Goal: Task Accomplishment & Management: Complete application form

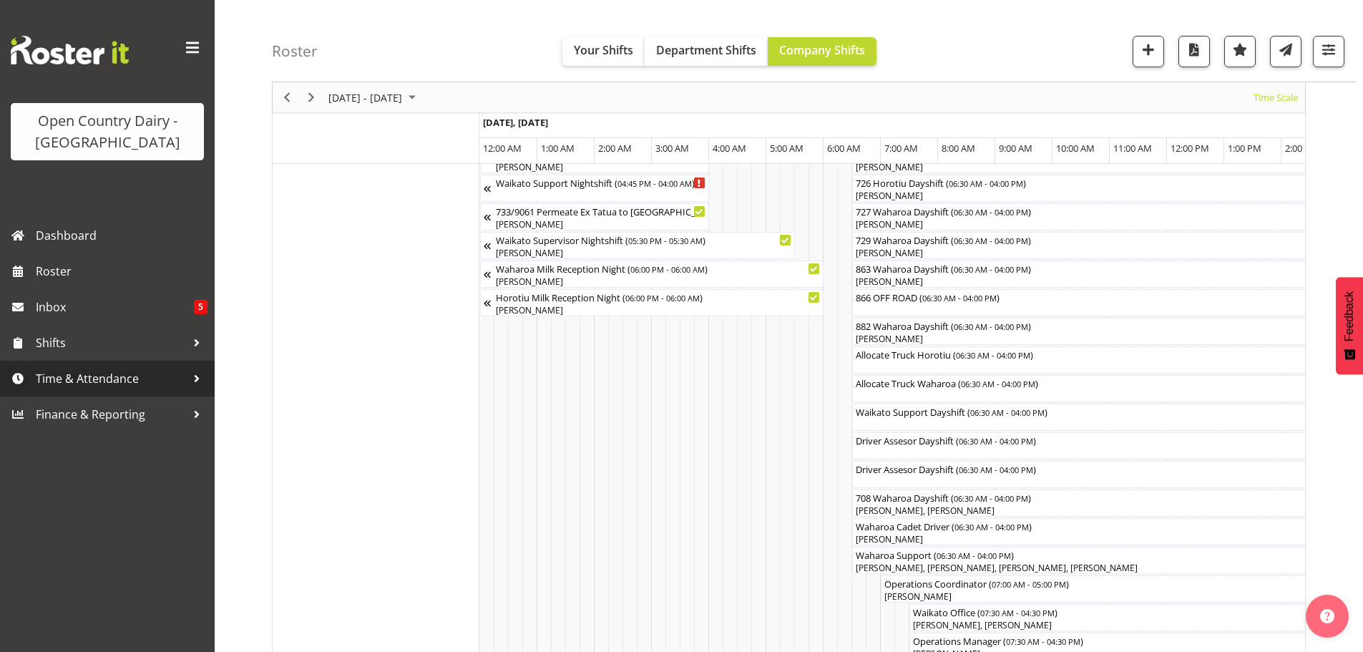
scroll to position [0, 2828]
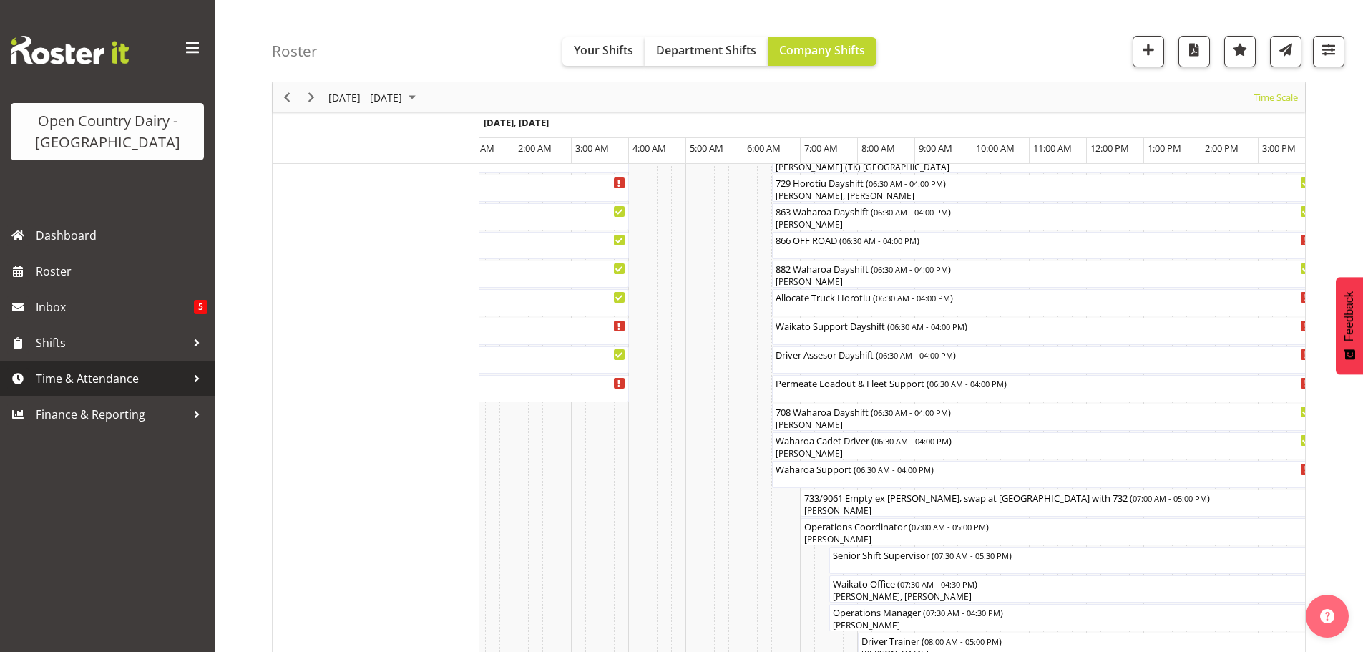
click at [74, 373] on span "Time & Attendance" at bounding box center [111, 378] width 150 height 21
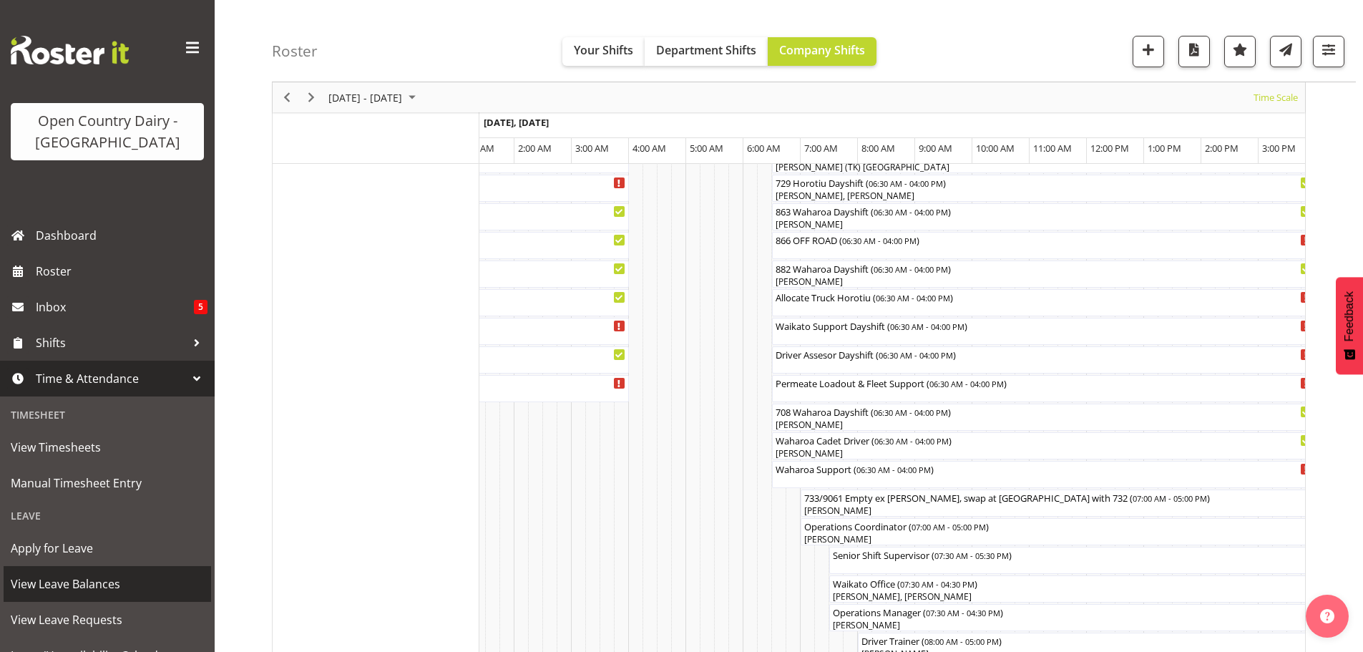
click at [44, 580] on span "View Leave Balances" at bounding box center [107, 583] width 193 height 21
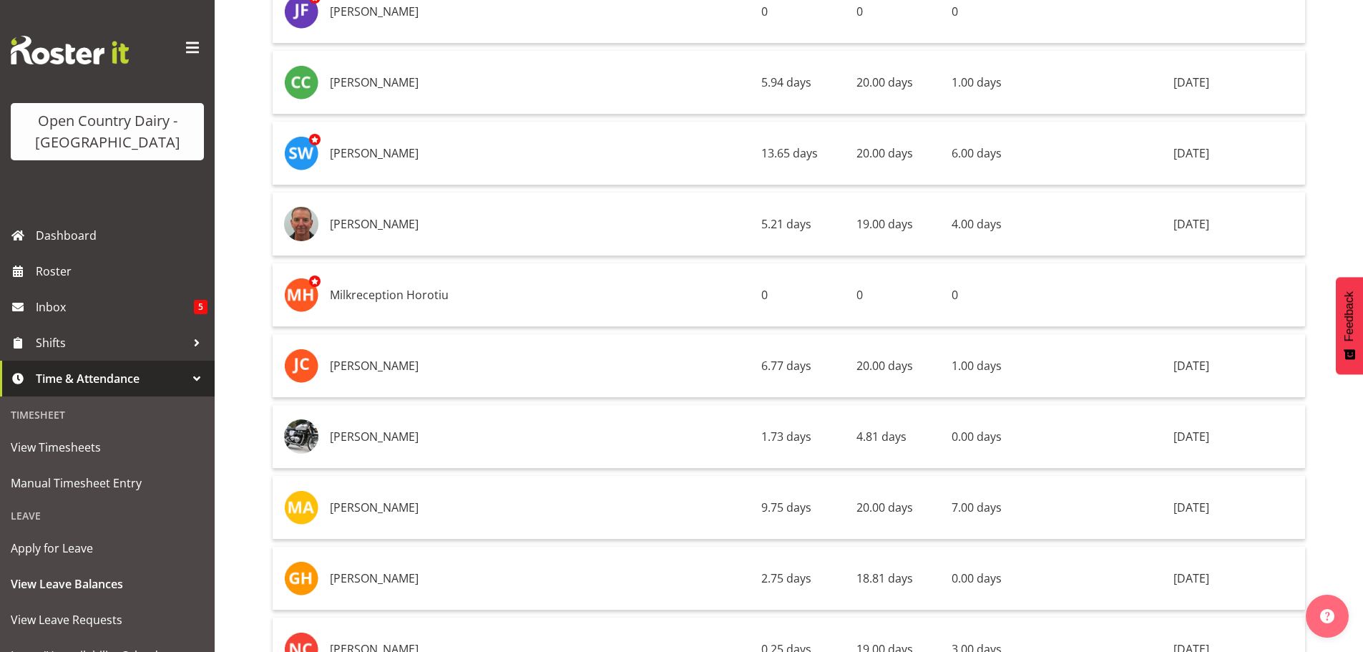
scroll to position [3721, 0]
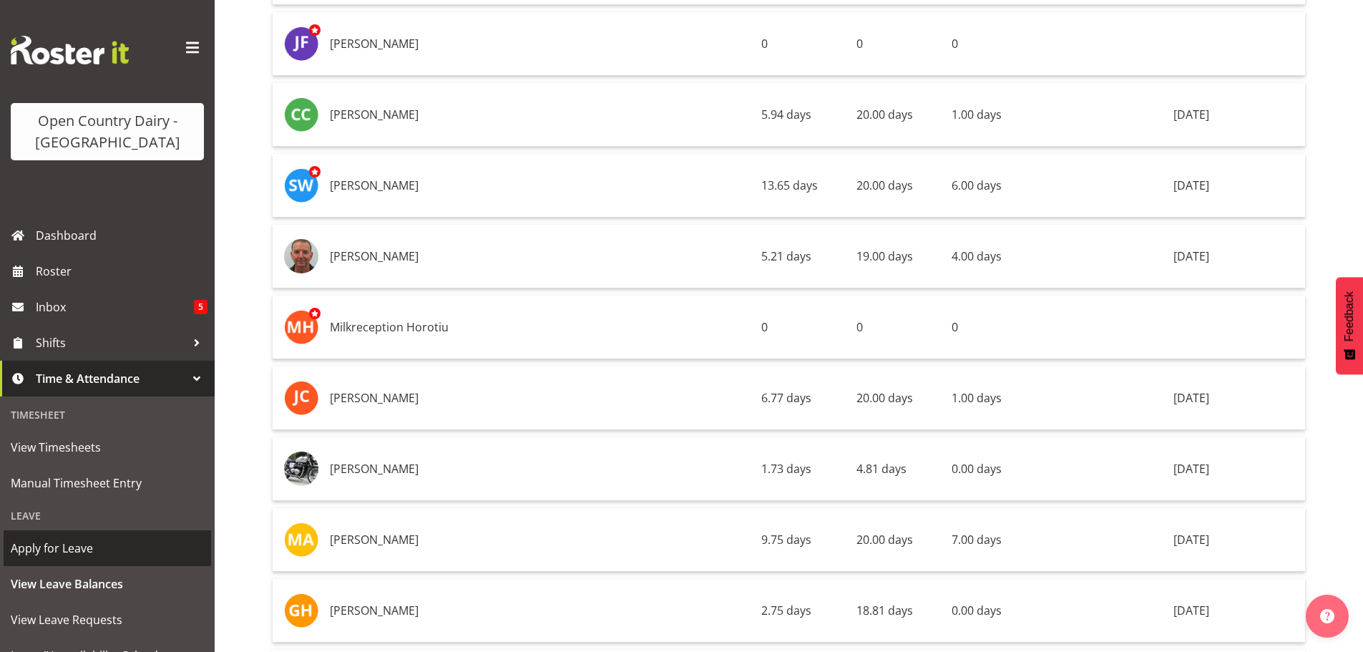
click at [74, 547] on span "Apply for Leave" at bounding box center [107, 547] width 193 height 21
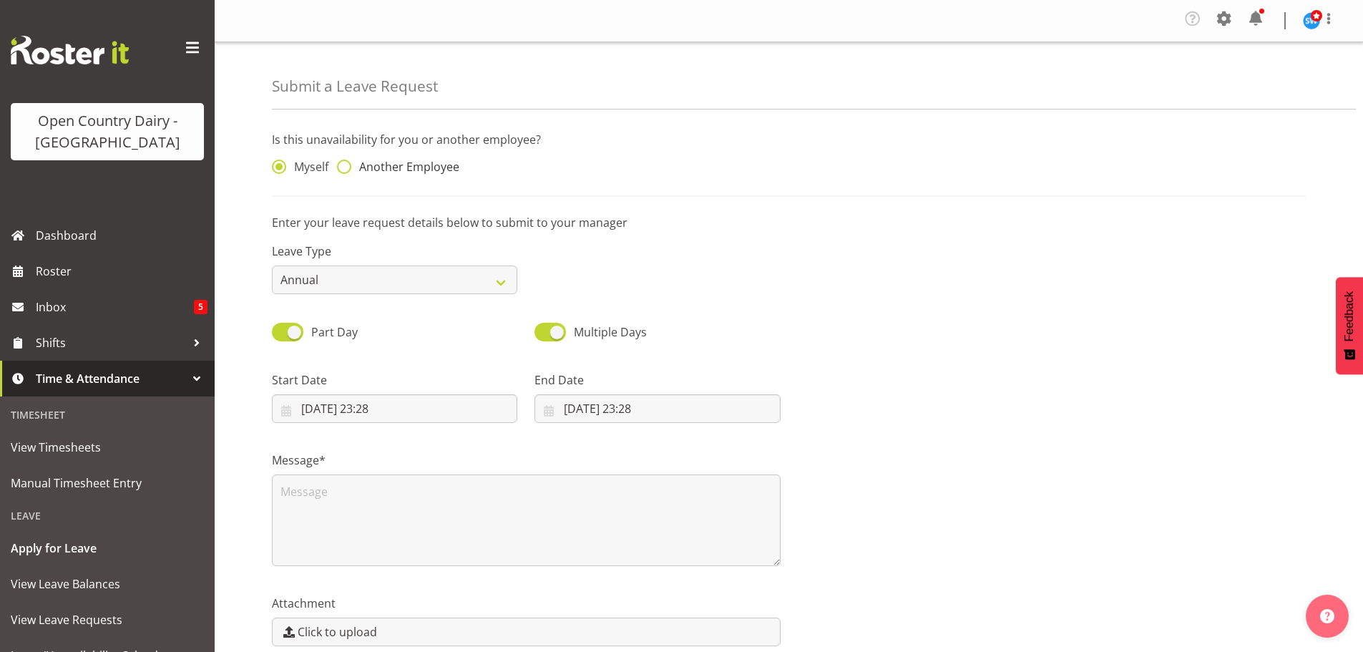
click at [348, 164] on span at bounding box center [344, 167] width 14 height 14
click at [346, 164] on input "Another Employee" at bounding box center [341, 166] width 9 height 9
radio input "true"
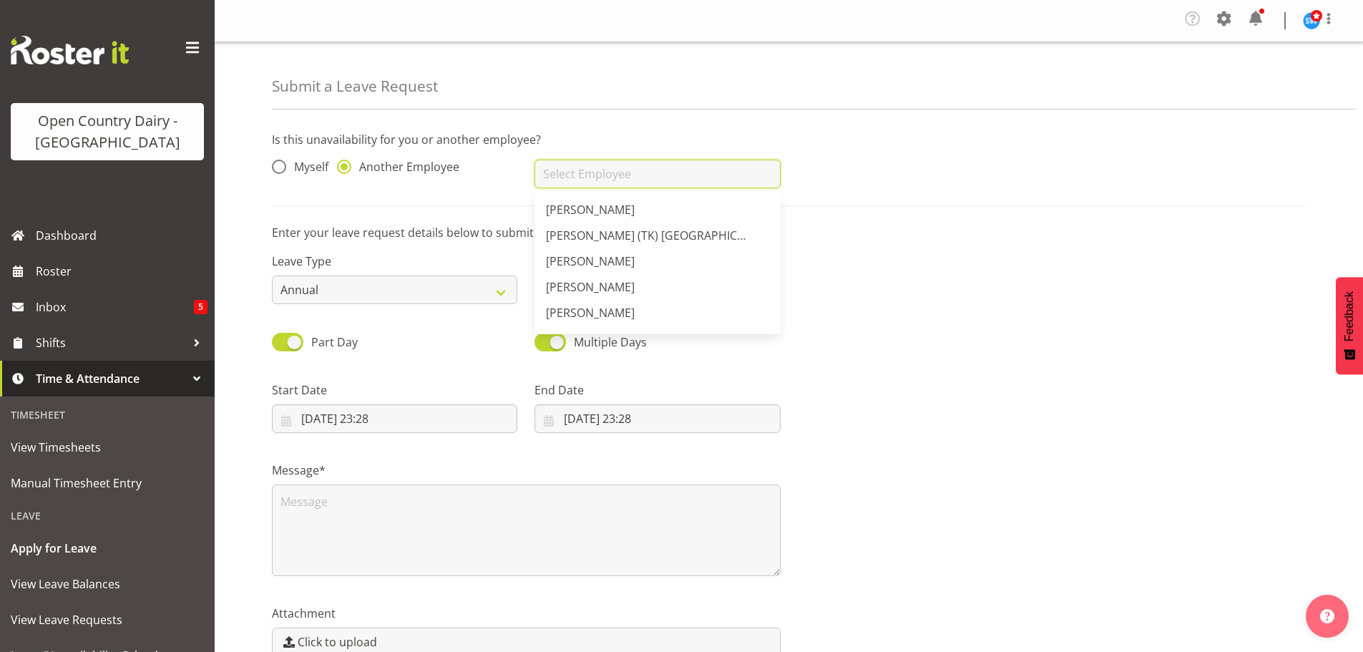
click at [565, 172] on input "text" at bounding box center [656, 174] width 245 height 29
click at [595, 233] on span "[PERSON_NAME]" at bounding box center [590, 236] width 89 height 16
type input "[PERSON_NAME]"
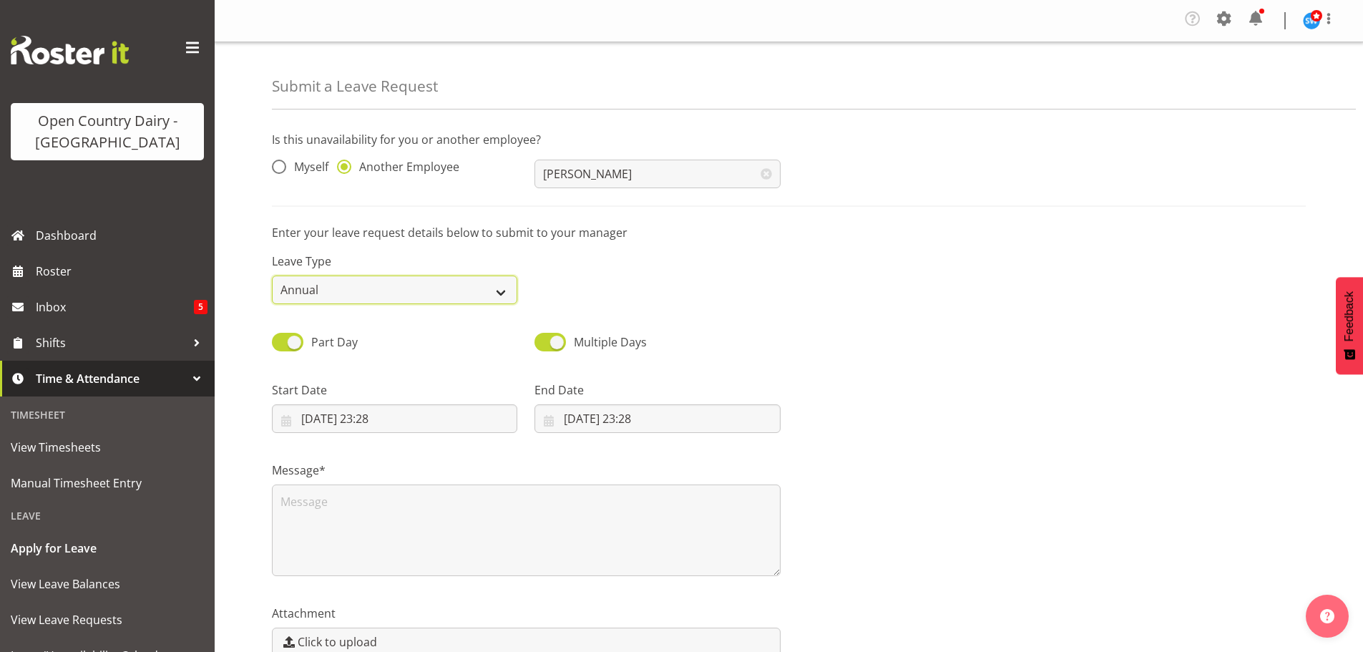
click at [499, 289] on select "Annual Sick Leave Without Pay Bereavement Domestic Violence Parental Jury Servi…" at bounding box center [394, 289] width 245 height 29
select select "Sick"
click at [272, 275] on select "Annual Sick Leave Without Pay Bereavement Domestic Violence Parental Jury Servi…" at bounding box center [394, 289] width 245 height 29
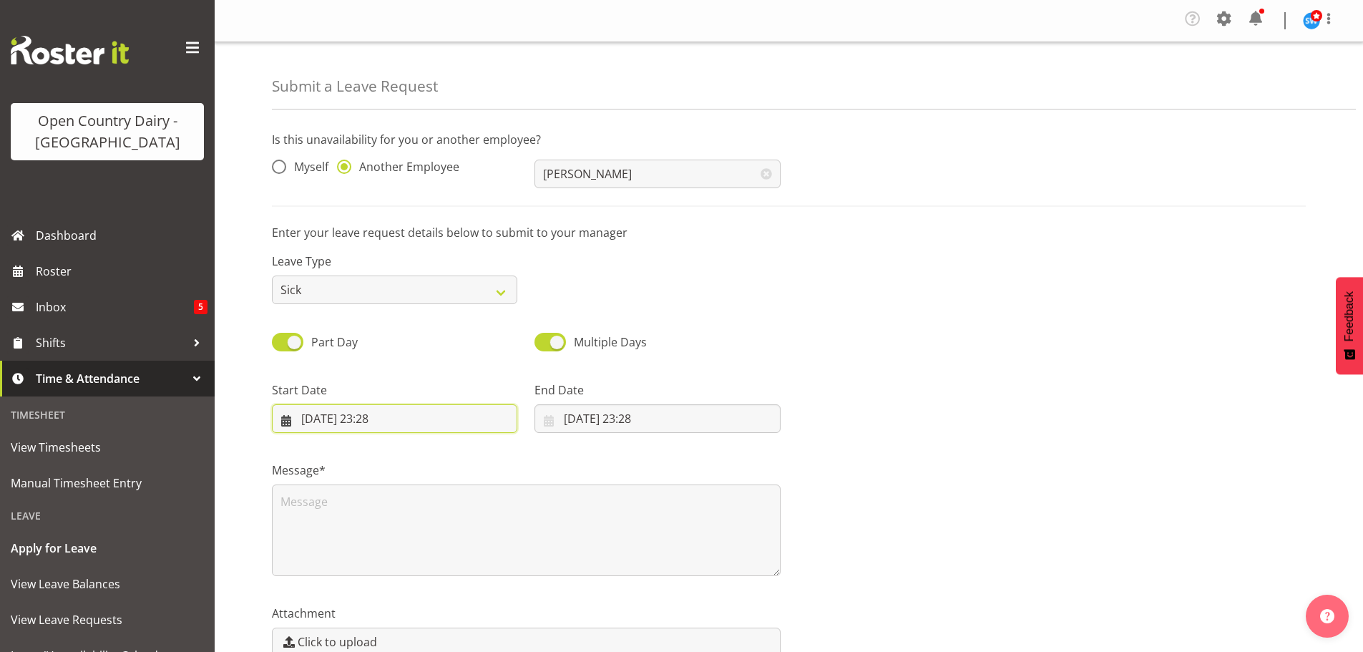
click at [339, 416] on input "02/09/2025, 23:28" at bounding box center [394, 418] width 245 height 29
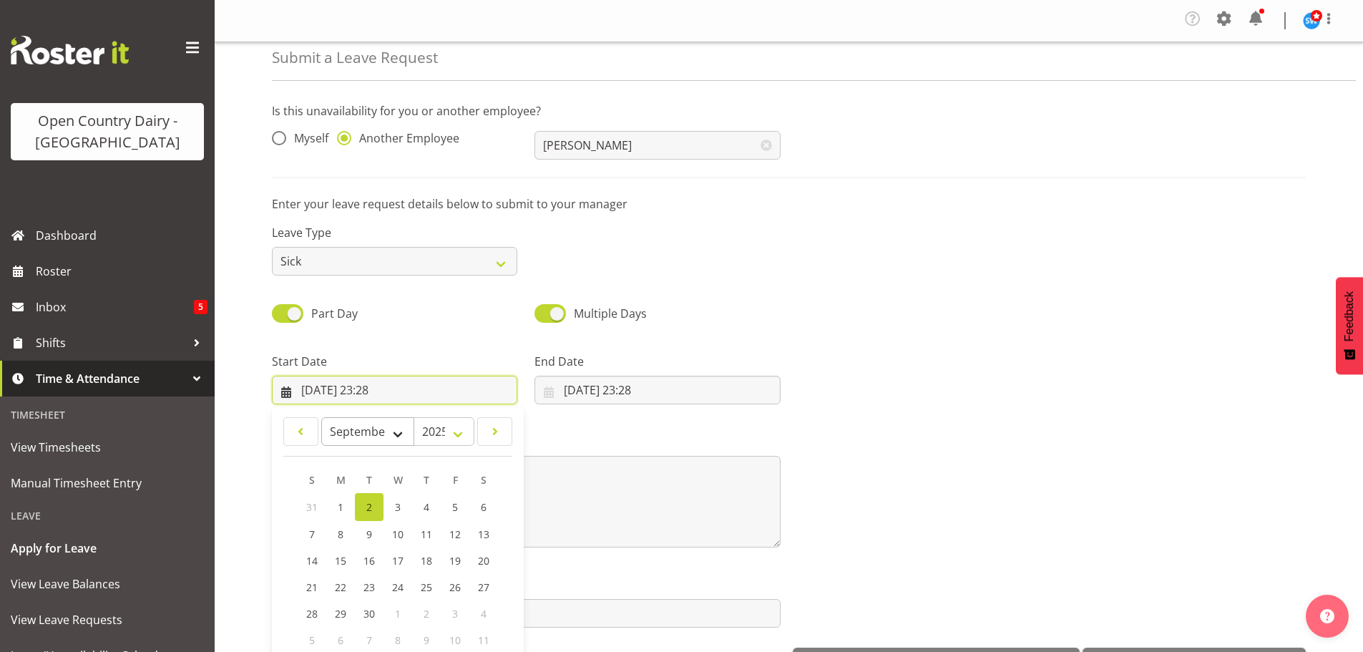
scroll to position [41, 0]
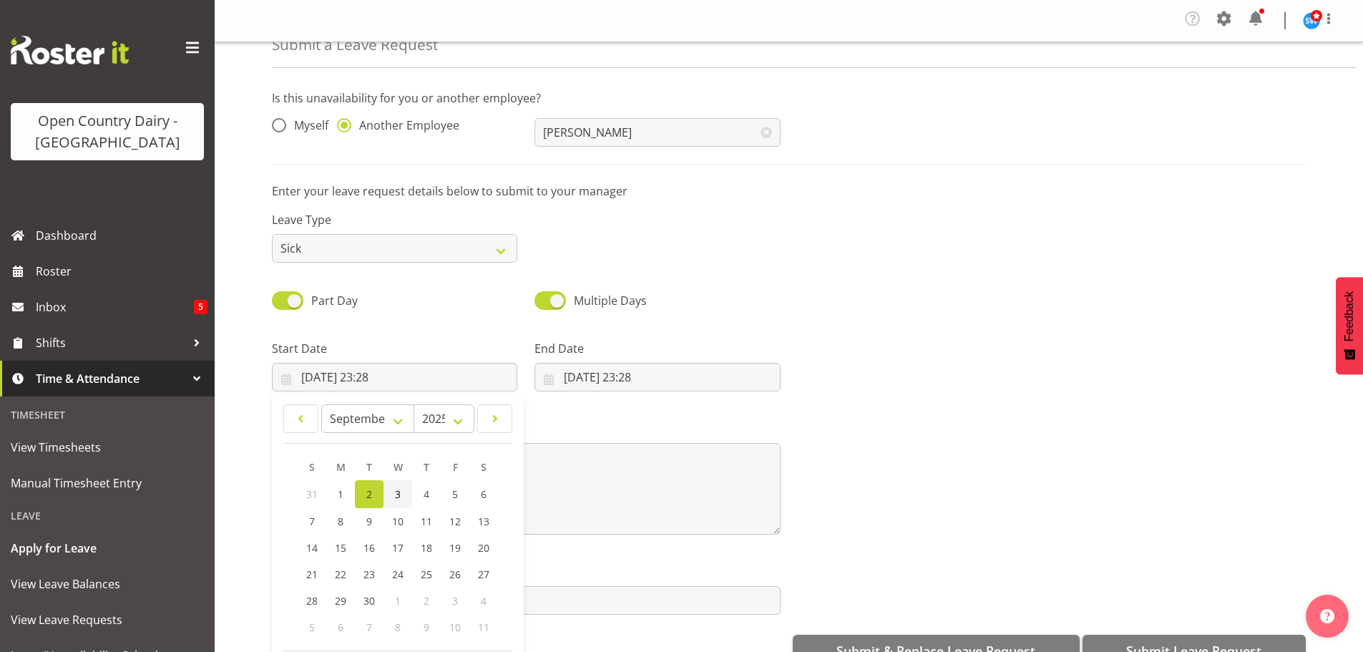
click at [399, 498] on span "3" at bounding box center [398, 494] width 6 height 14
type input "03/09/2025, 23:28"
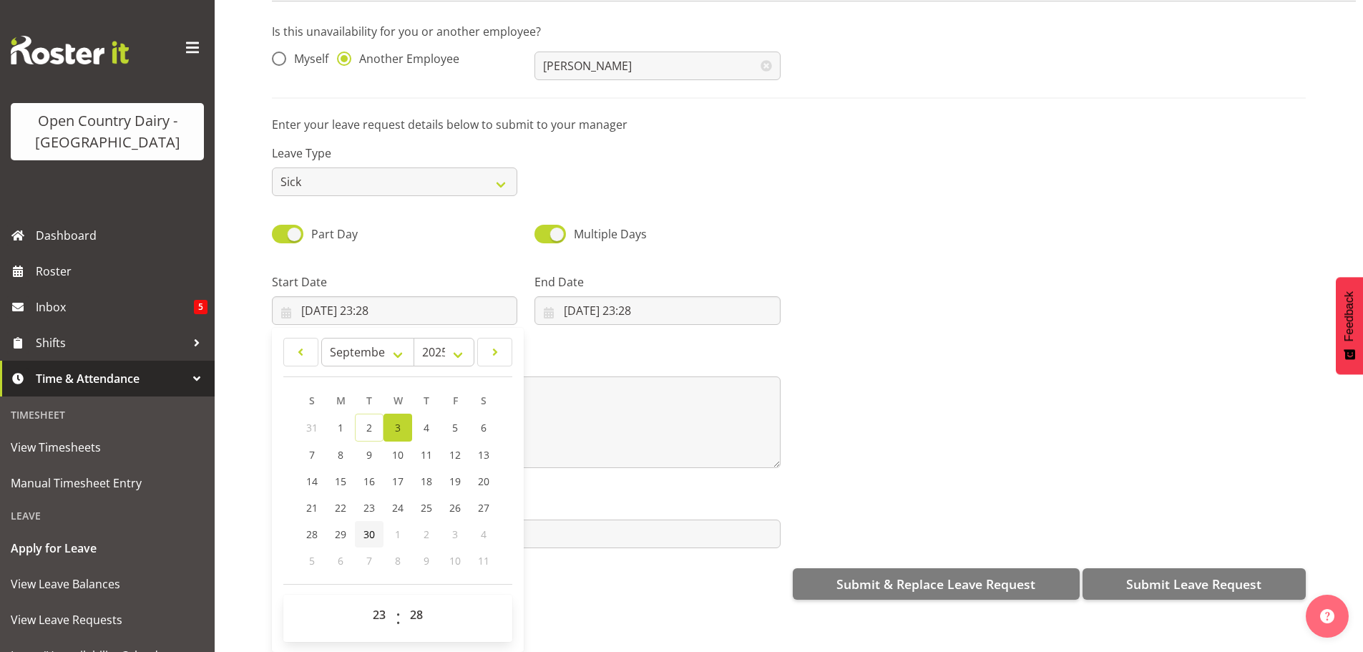
scroll to position [77, 0]
click at [378, 600] on select "00 01 02 03 04 05 06 07 08 09 10 11 12 13 14 15 16 17 18 19 20 21 22 23" at bounding box center [381, 614] width 32 height 29
select select "6"
click at [365, 600] on select "00 01 02 03 04 05 06 07 08 09 10 11 12 13 14 15 16 17 18 19 20 21 22 23" at bounding box center [381, 614] width 32 height 29
type input "03/09/2025, 06:28"
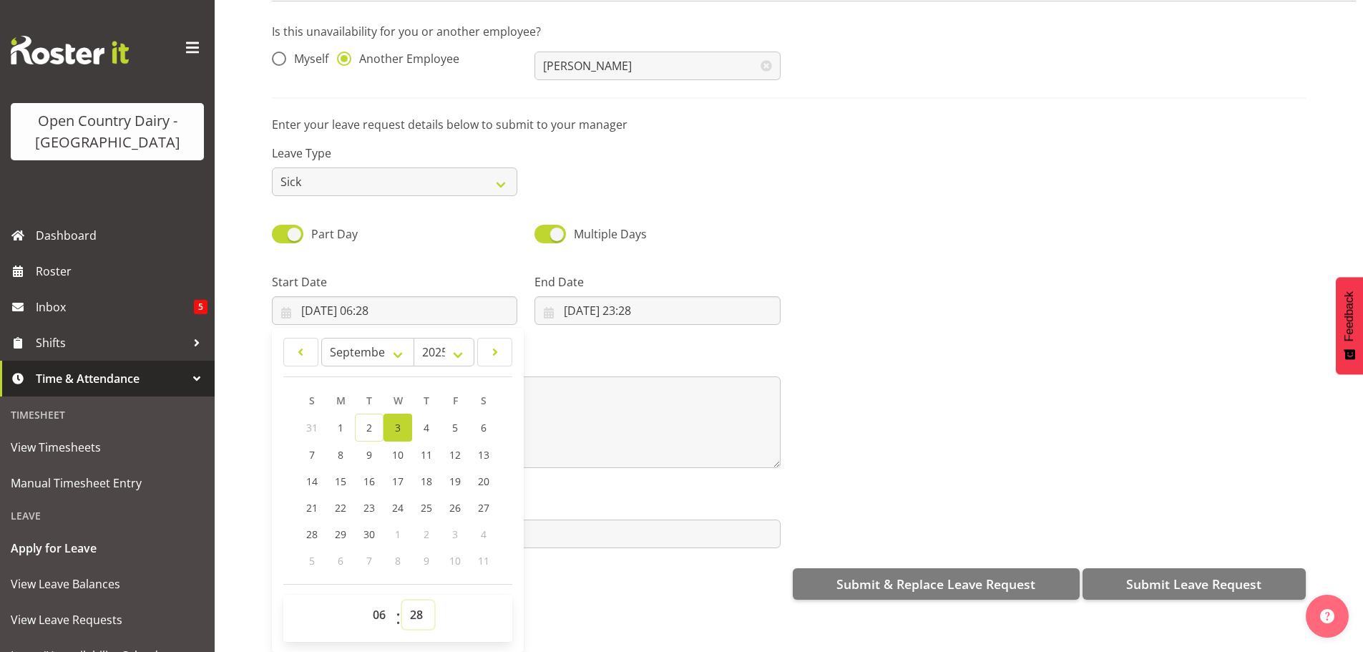
click at [419, 603] on select "00 01 02 03 04 05 06 07 08 09 10 11 12 13 14 15 16 17 18 19 20 21 22 23 24 25 2…" at bounding box center [418, 614] width 32 height 29
select select "30"
click at [402, 600] on select "00 01 02 03 04 05 06 07 08 09 10 11 12 13 14 15 16 17 18 19 20 21 22 23 24 25 2…" at bounding box center [418, 614] width 32 height 29
type input "[DATE] 06:30"
click at [586, 296] on input "02/09/2025, 23:28" at bounding box center [656, 310] width 245 height 29
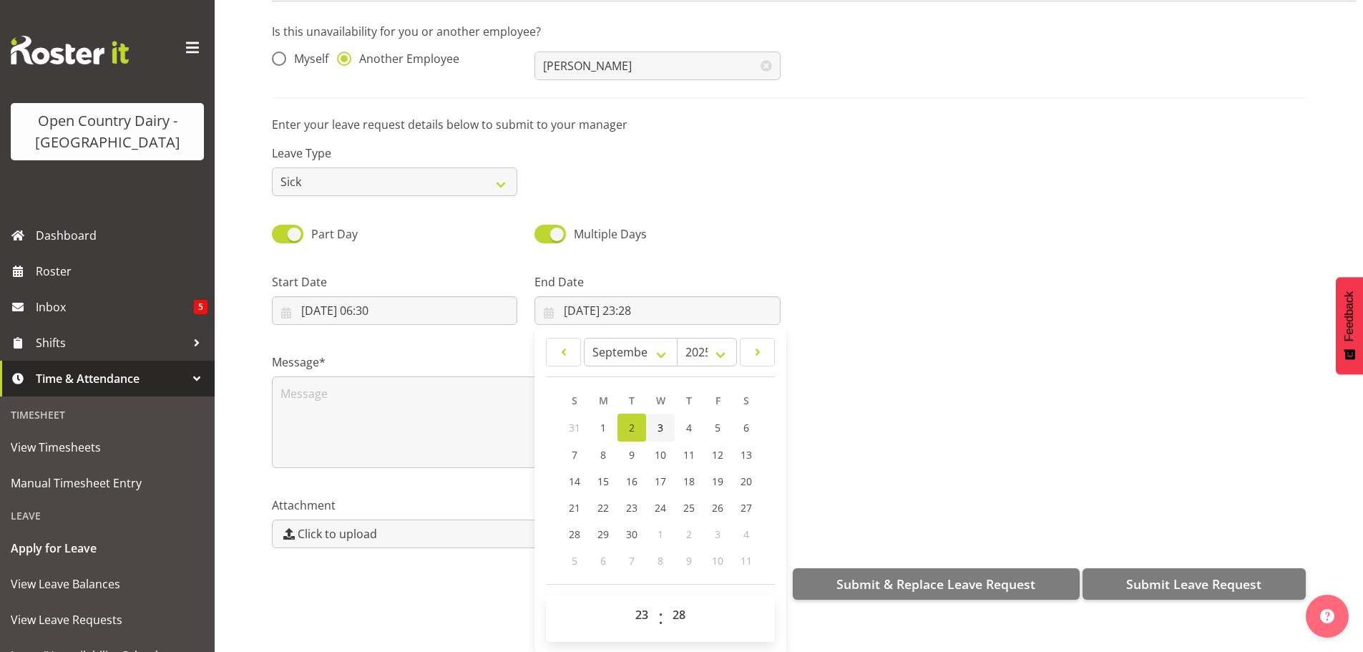
click at [659, 421] on span "3" at bounding box center [661, 428] width 6 height 14
type input "03/09/2025, 23:28"
click at [643, 602] on select "00 01 02 03 04 05 06 07 08 09 10 11 12 13 14 15 16 17 18 19 20 21 22 23" at bounding box center [644, 614] width 32 height 29
select select "16"
click at [628, 600] on select "00 01 02 03 04 05 06 07 08 09 10 11 12 13 14 15 16 17 18 19 20 21 22 23" at bounding box center [644, 614] width 32 height 29
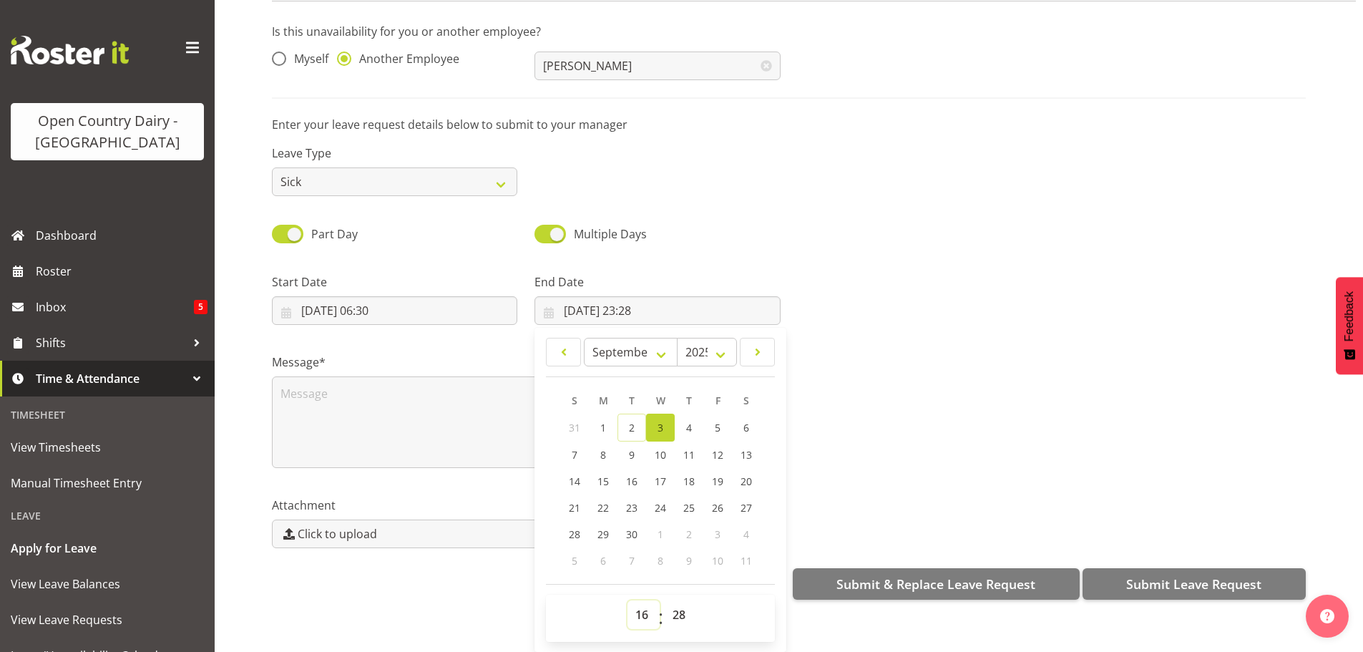
type input "03/09/2025, 16:28"
click at [675, 600] on select "00 01 02 03 04 05 06 07 08 09 10 11 12 13 14 15 16 17 18 19 20 21 22 23 24 25 2…" at bounding box center [681, 614] width 32 height 29
select select "0"
click at [665, 600] on select "00 01 02 03 04 05 06 07 08 09 10 11 12 13 14 15 16 17 18 19 20 21 22 23 24 25 2…" at bounding box center [681, 614] width 32 height 29
type input "[DATE] 16:00"
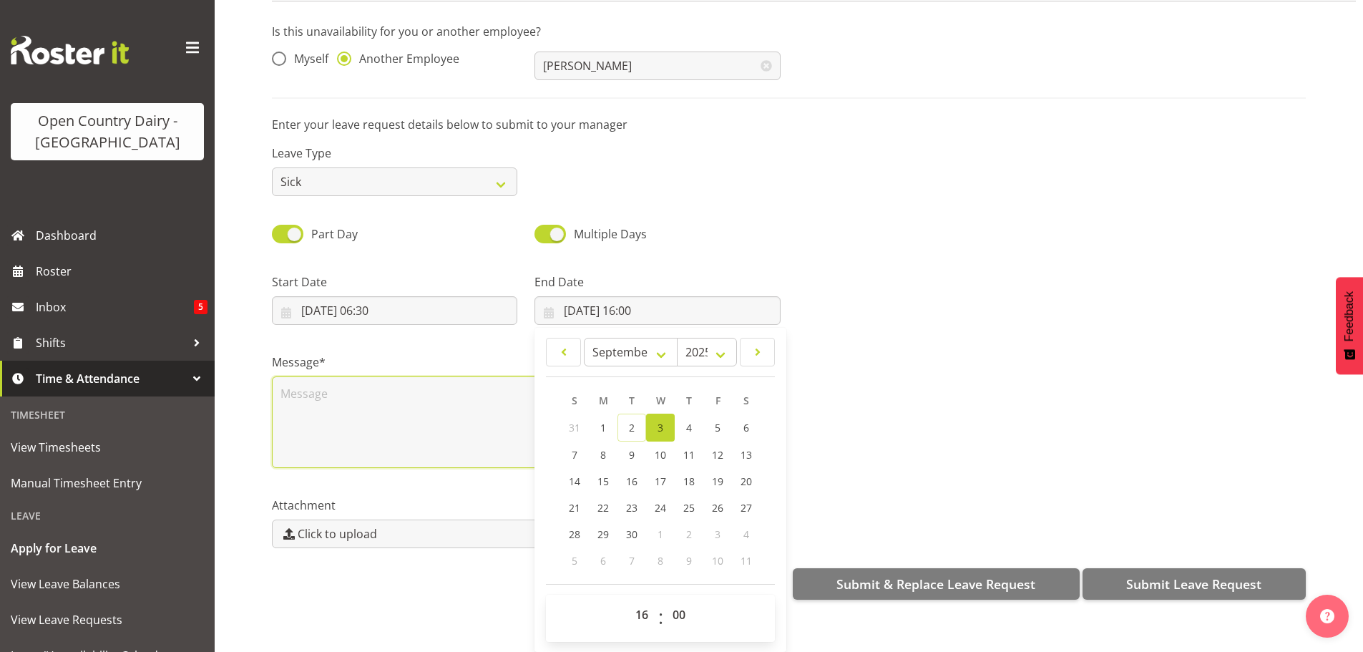
click at [300, 388] on textarea at bounding box center [526, 422] width 509 height 92
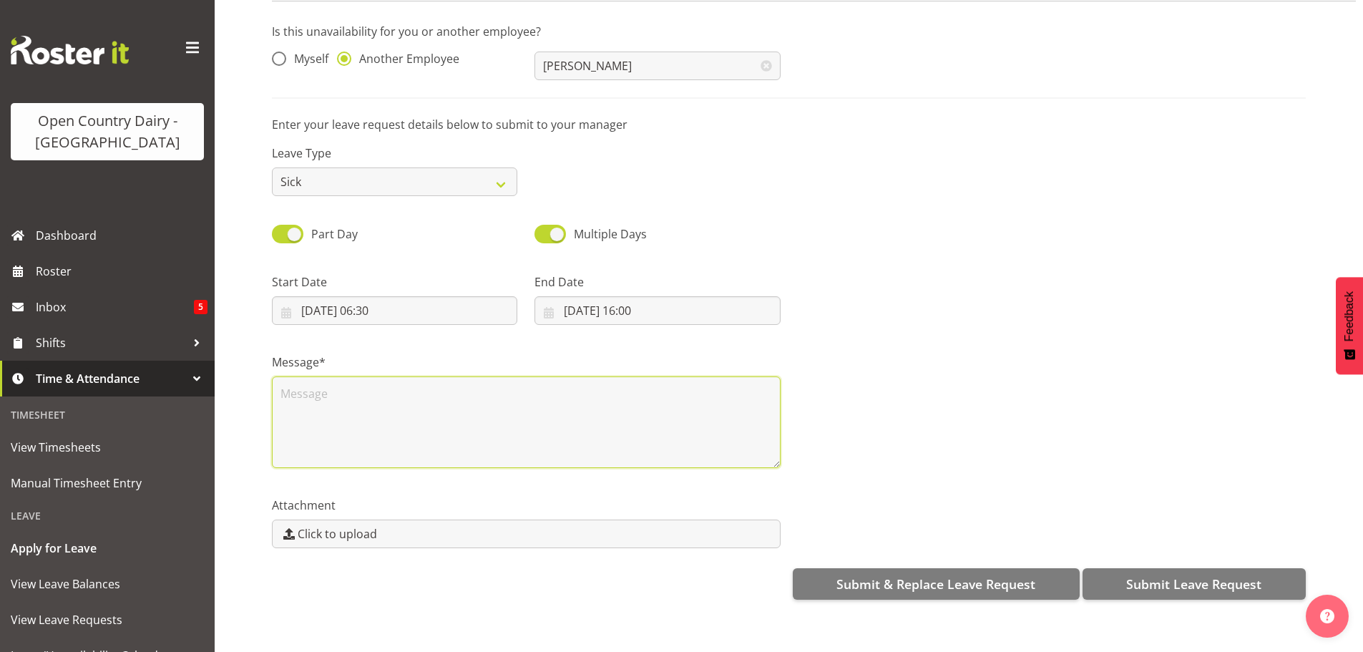
scroll to position [0, 0]
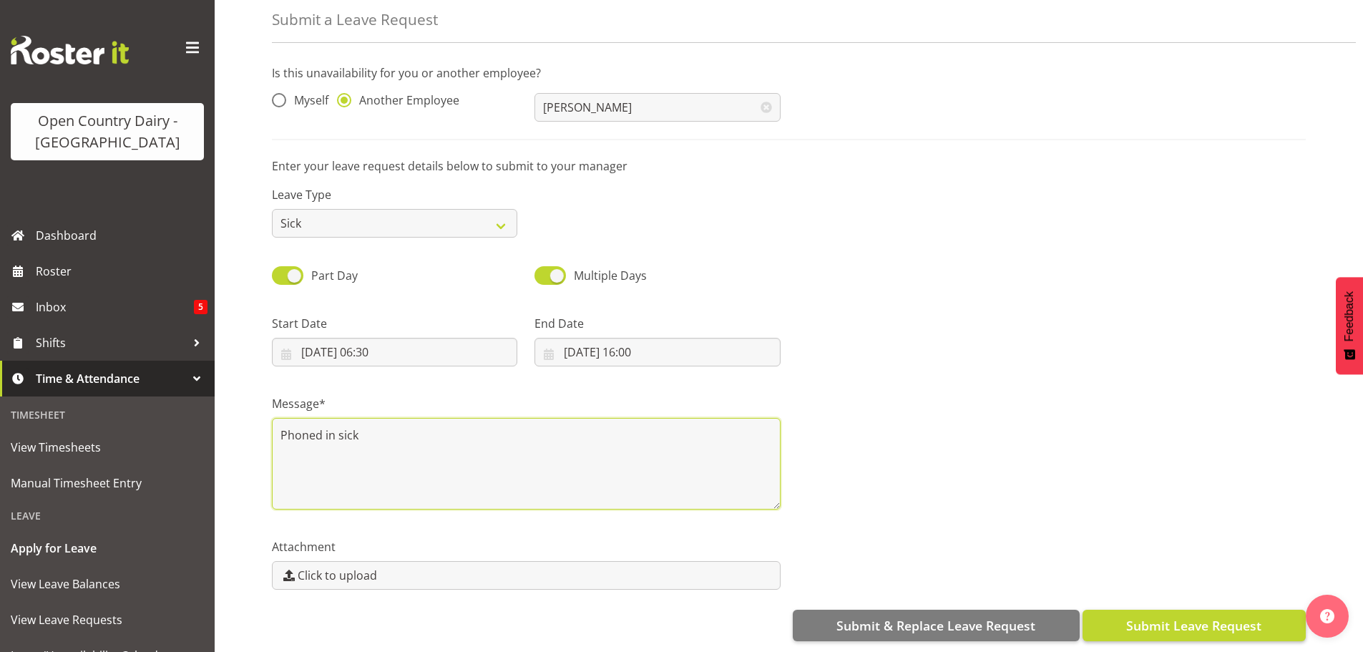
type textarea "Phoned in sick"
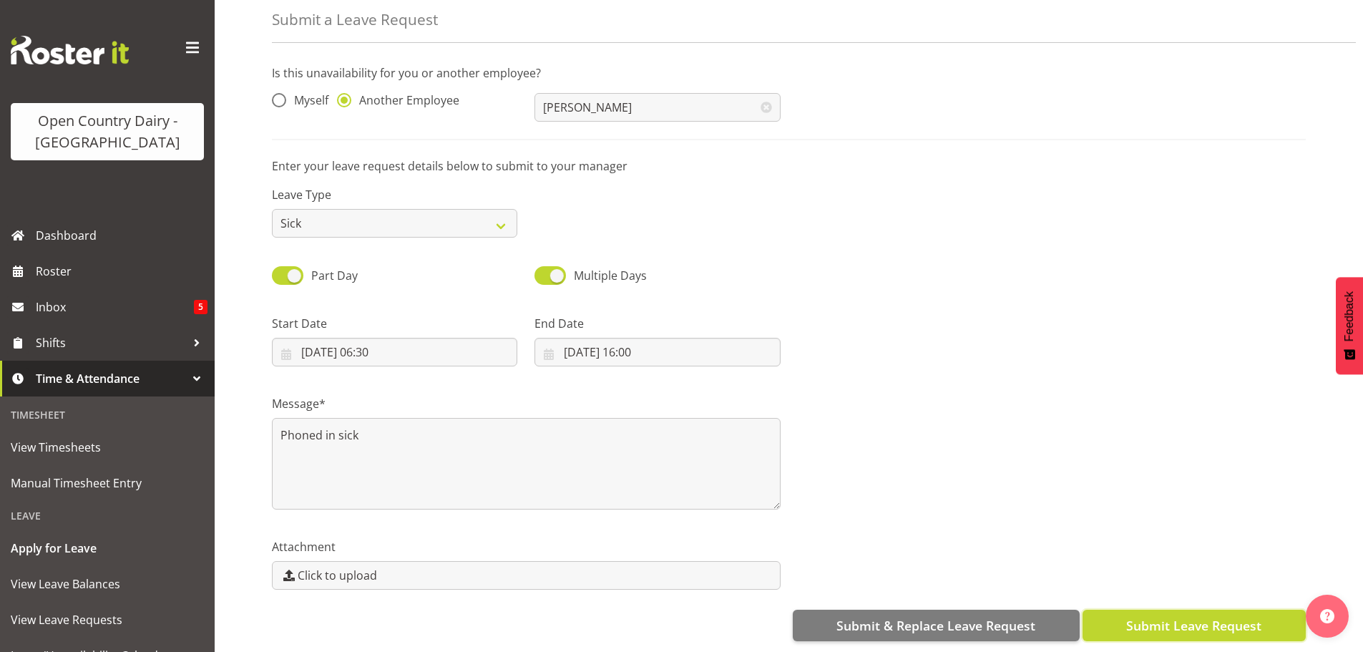
click at [1122, 610] on button "Submit Leave Request" at bounding box center [1194, 625] width 223 height 31
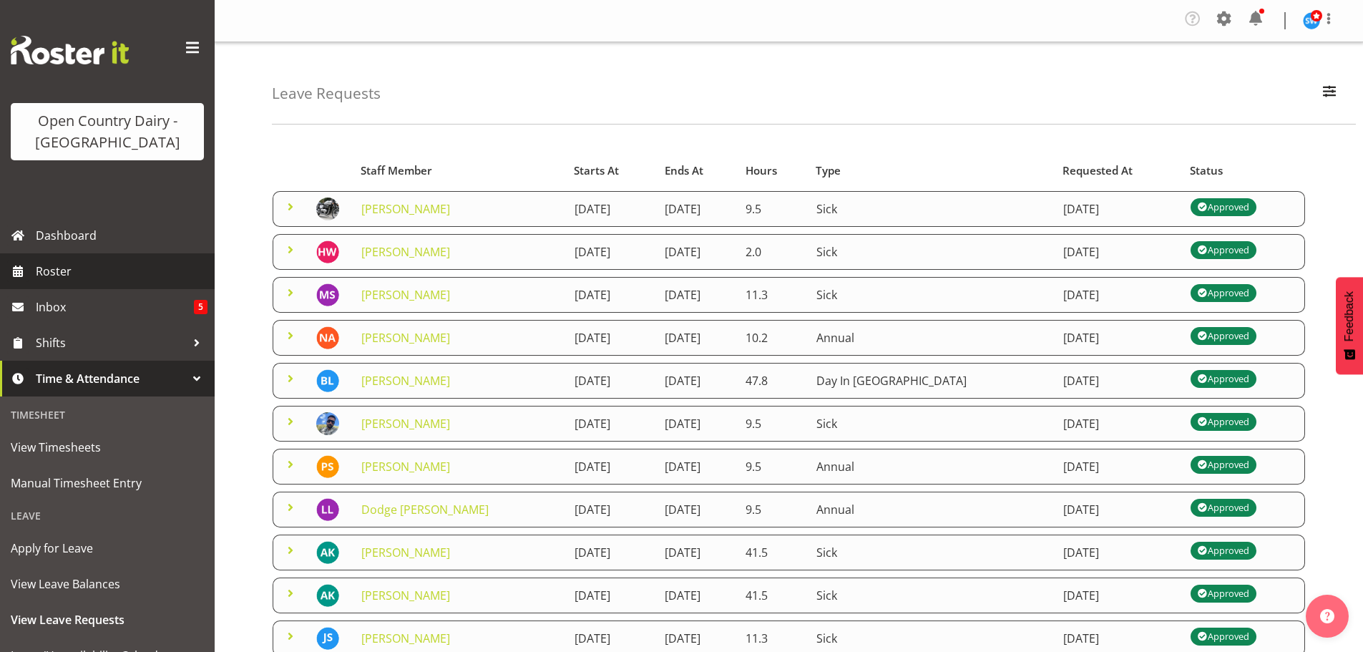
click at [37, 269] on span "Roster" at bounding box center [122, 270] width 172 height 21
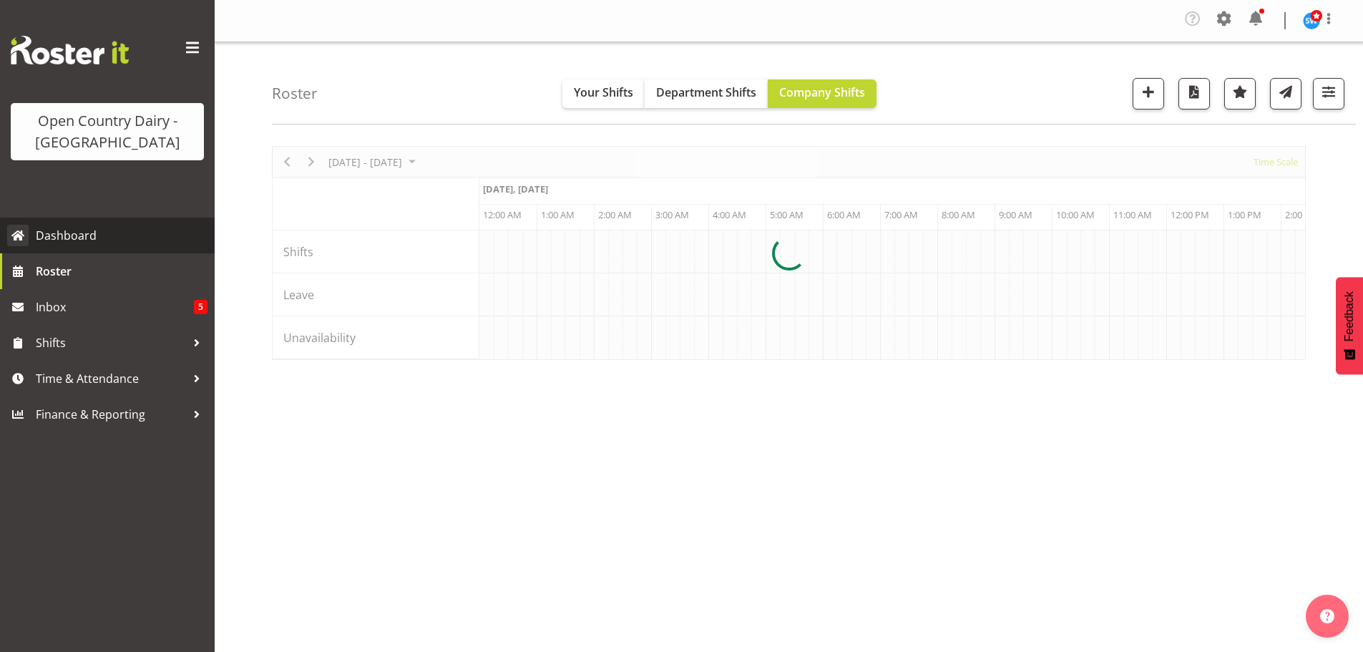
scroll to position [0, 1374]
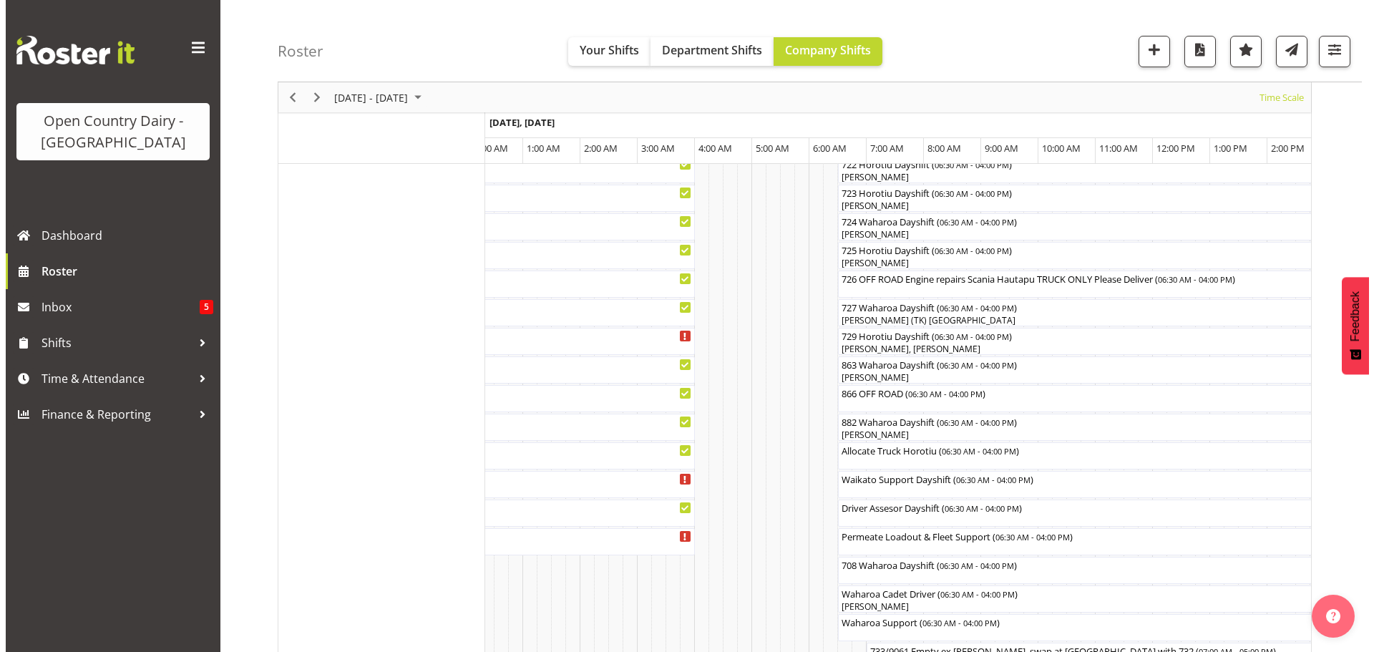
scroll to position [758, 0]
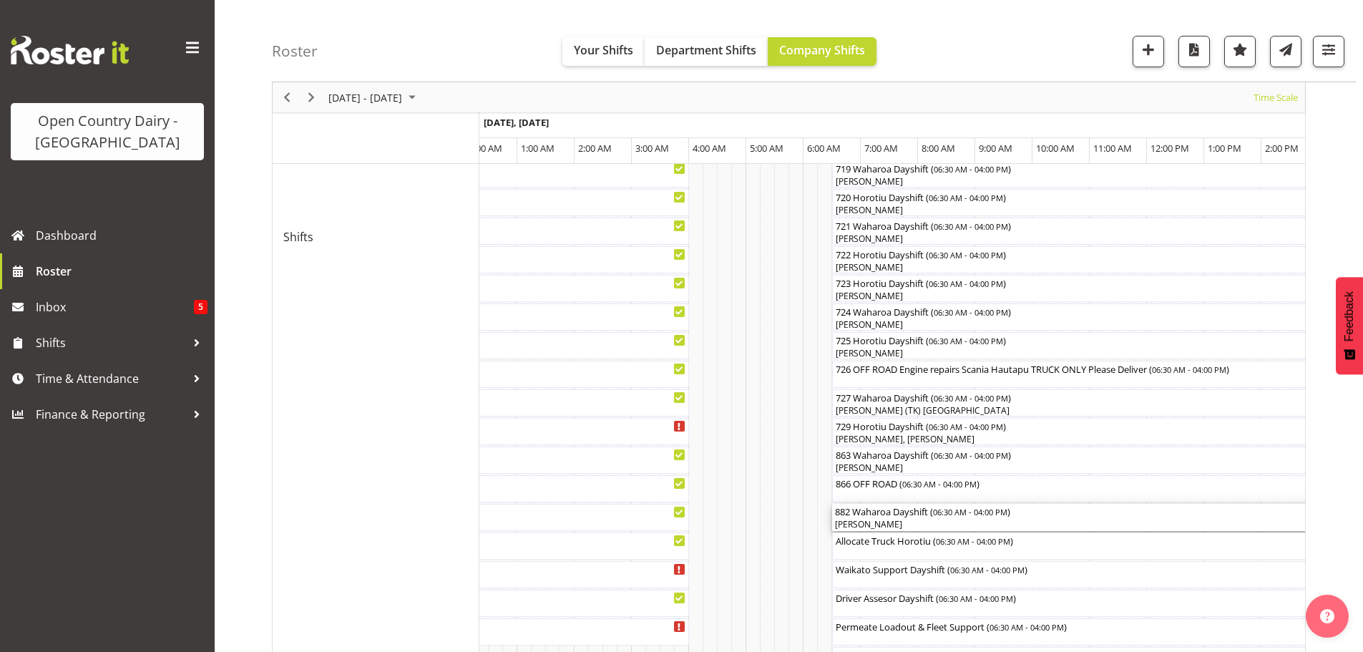
click at [887, 516] on div "882 Waharoa Dayshift ( 06:30 AM - 04:00 PM )" at bounding box center [1104, 511] width 538 height 14
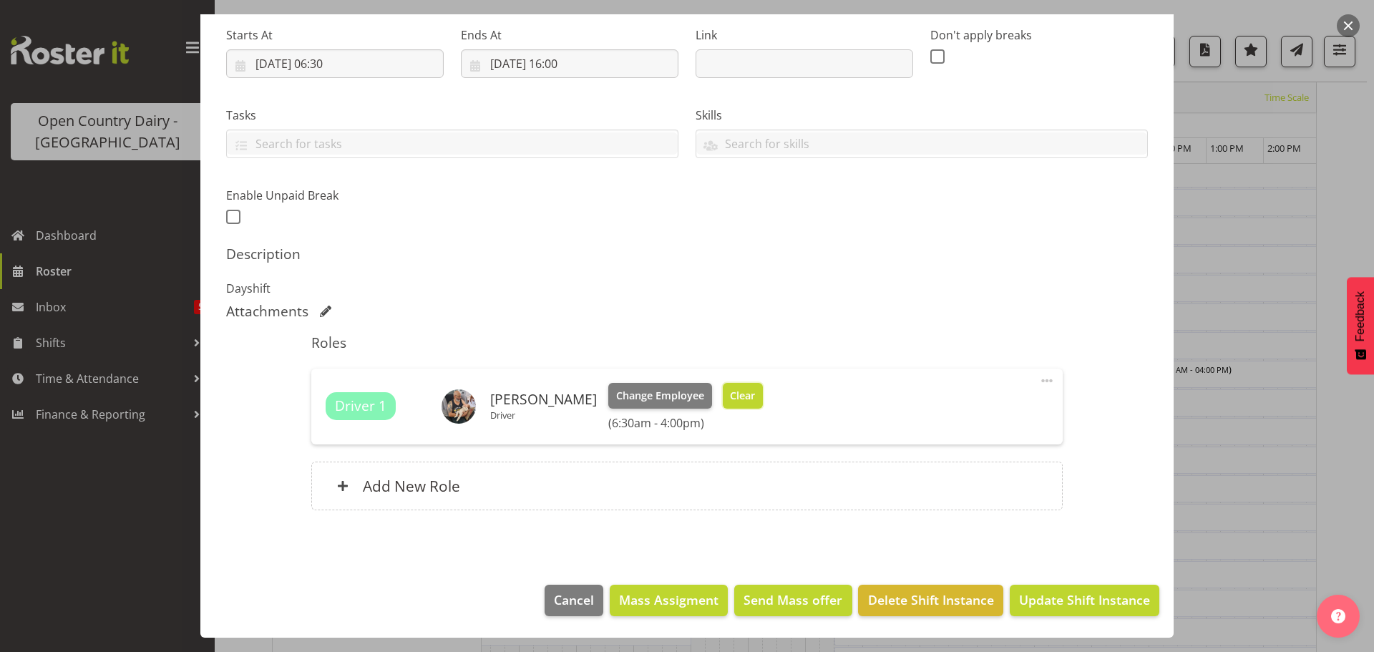
click at [730, 398] on span "Clear" at bounding box center [742, 396] width 25 height 16
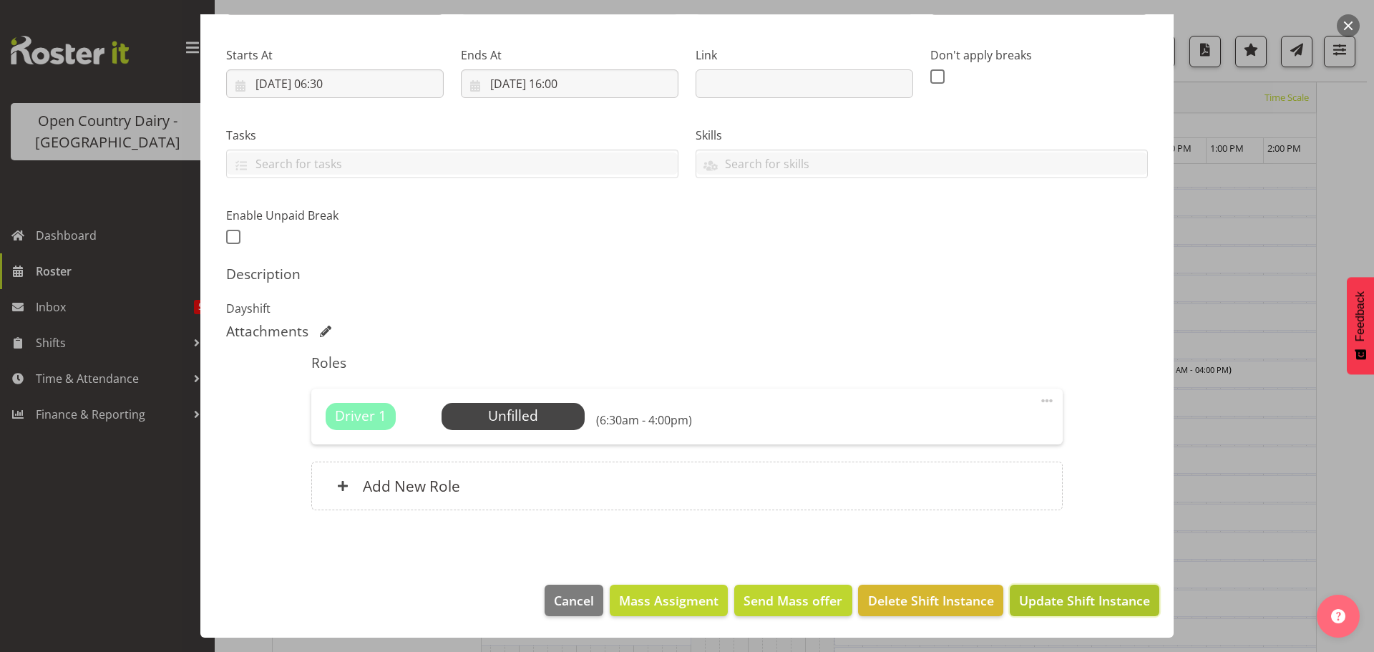
click at [1054, 600] on span "Update Shift Instance" at bounding box center [1084, 600] width 131 height 19
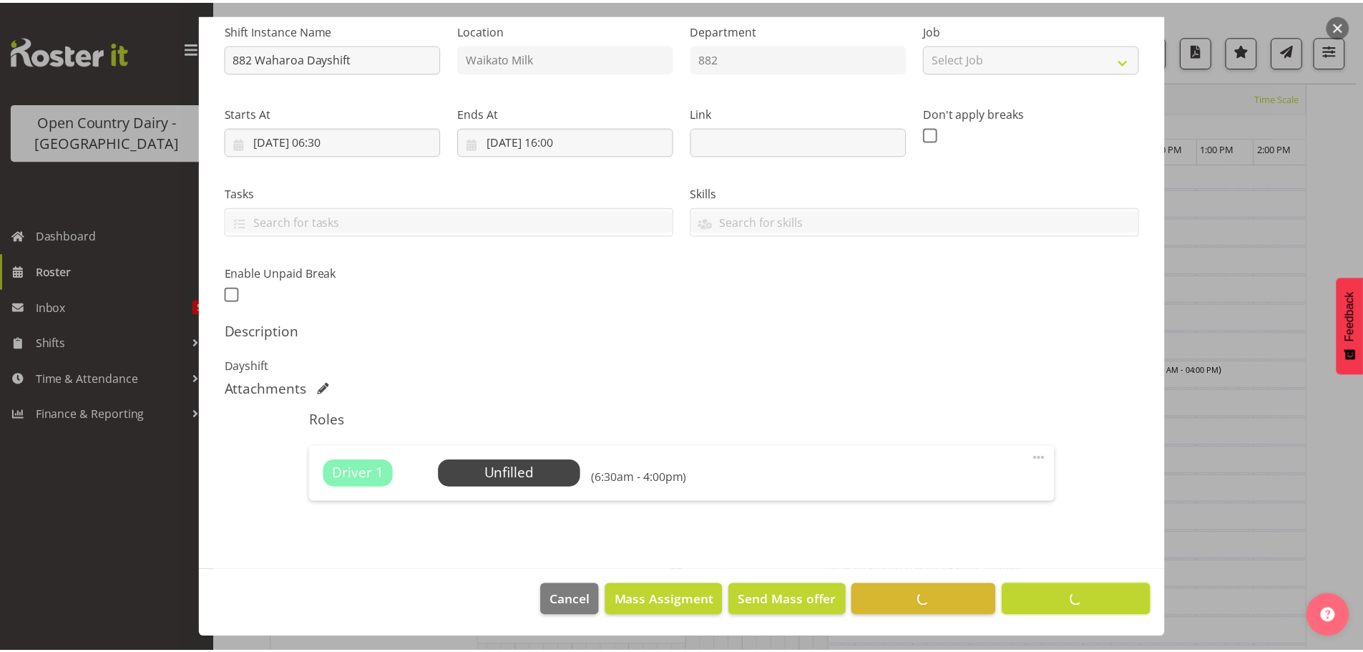
scroll to position [0, 0]
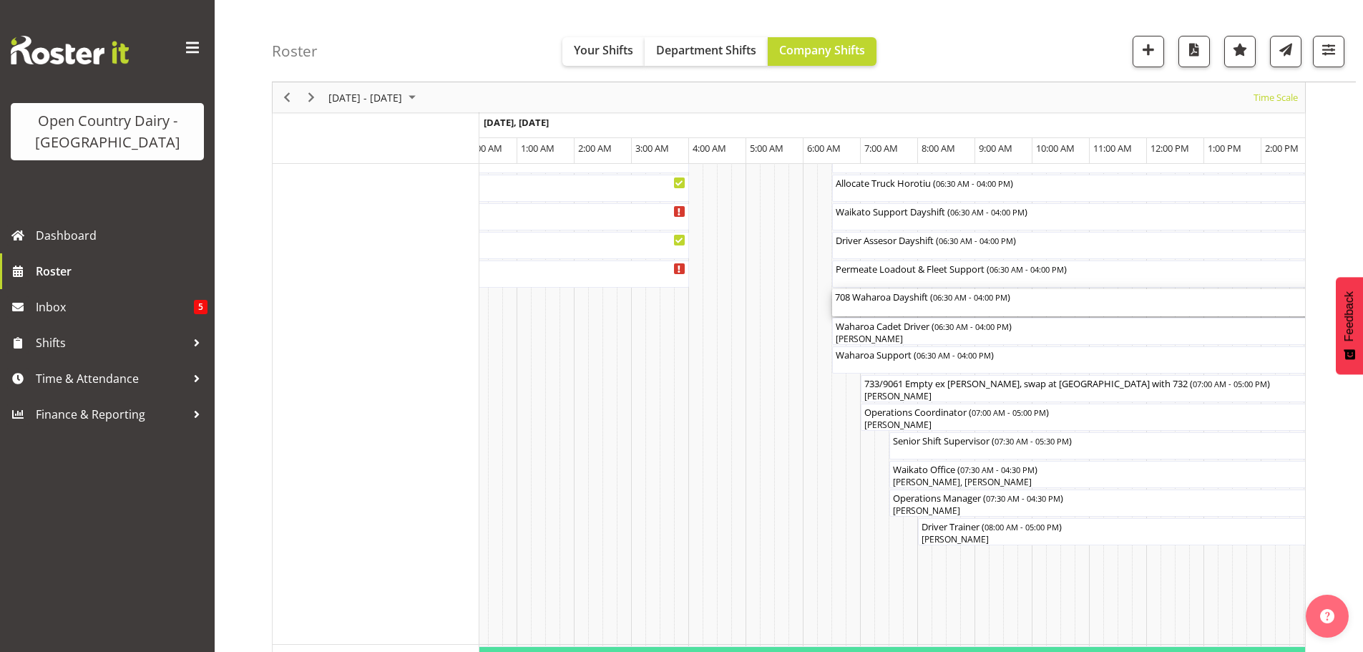
click at [880, 303] on div "708 Waharoa Dayshift ( 06:30 AM - 04:00 PM )" at bounding box center [1104, 296] width 538 height 14
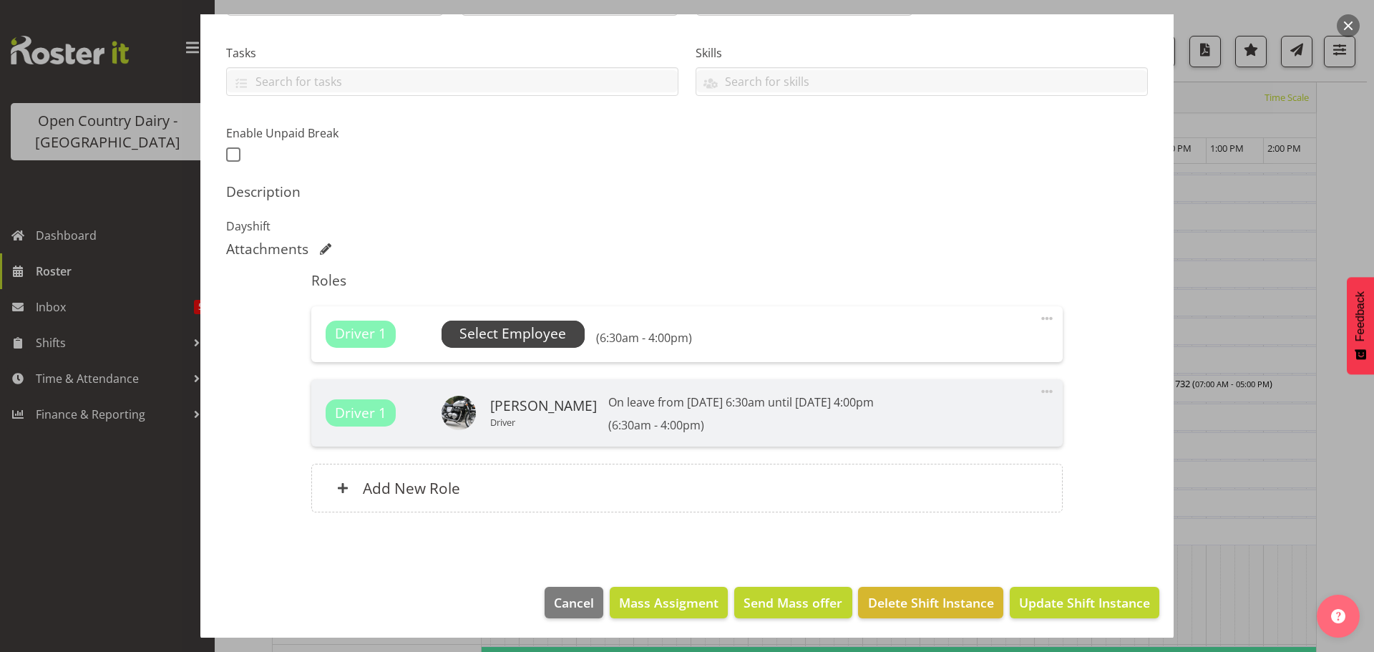
click at [504, 336] on span "Select Employee" at bounding box center [512, 333] width 107 height 21
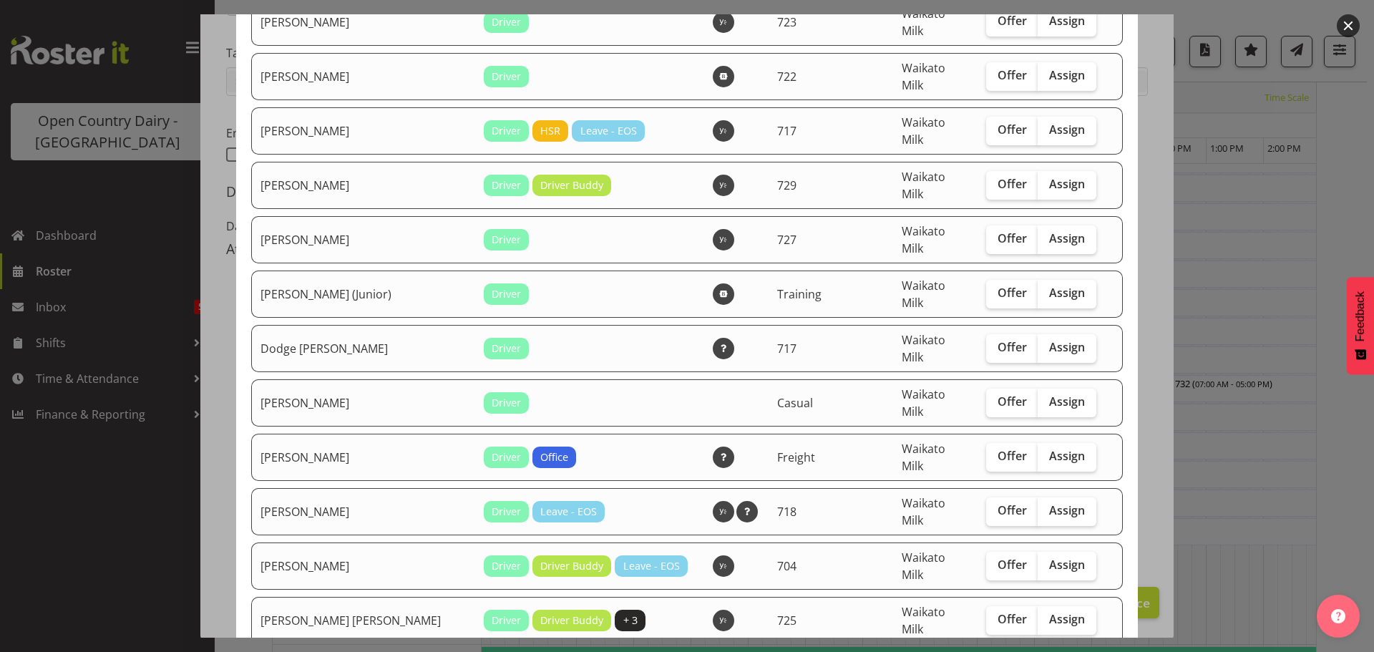
scroll to position [429, 0]
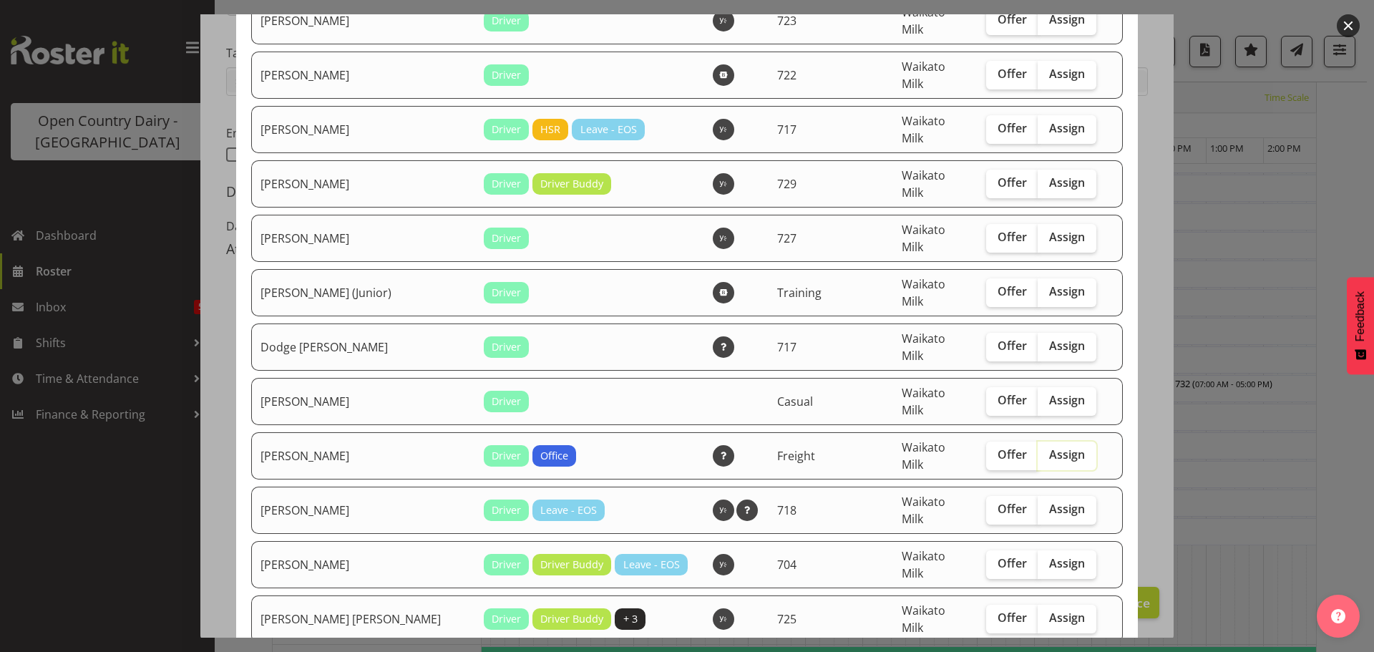
click at [1037, 450] on input "Assign" at bounding box center [1041, 454] width 9 height 9
checkbox input "true"
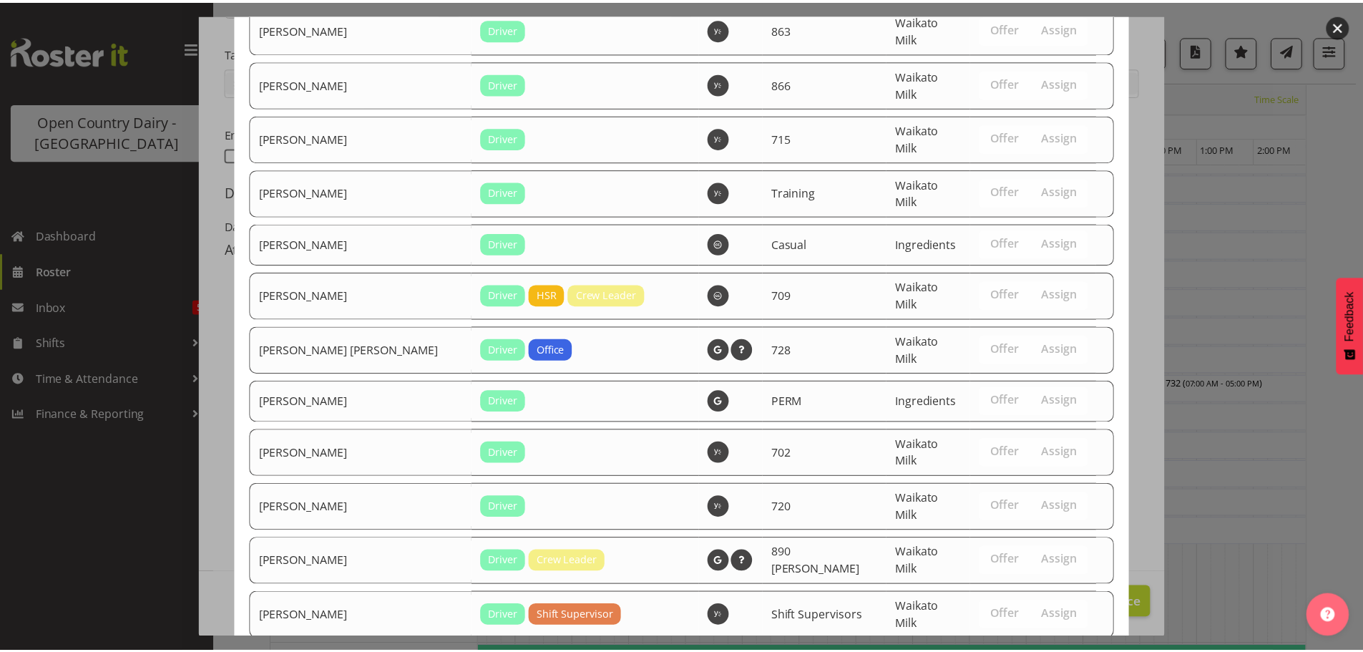
scroll to position [1617, 0]
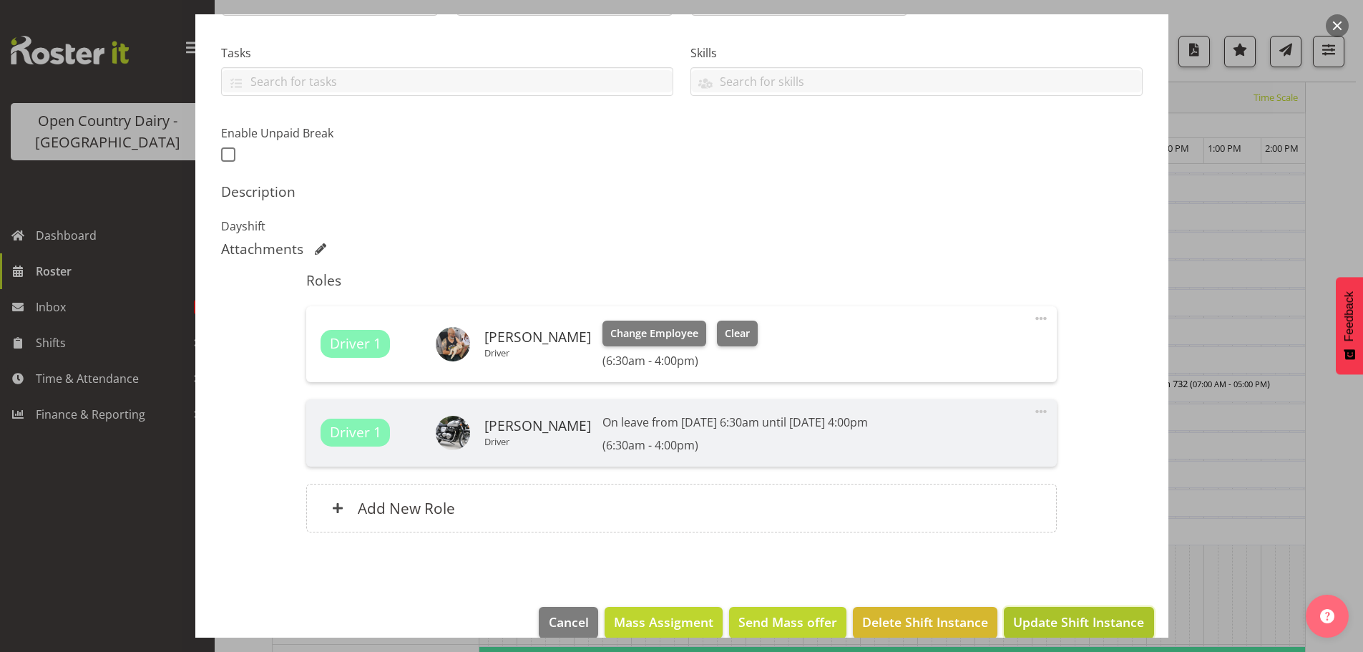
click at [1059, 614] on span "Update Shift Instance" at bounding box center [1078, 621] width 131 height 19
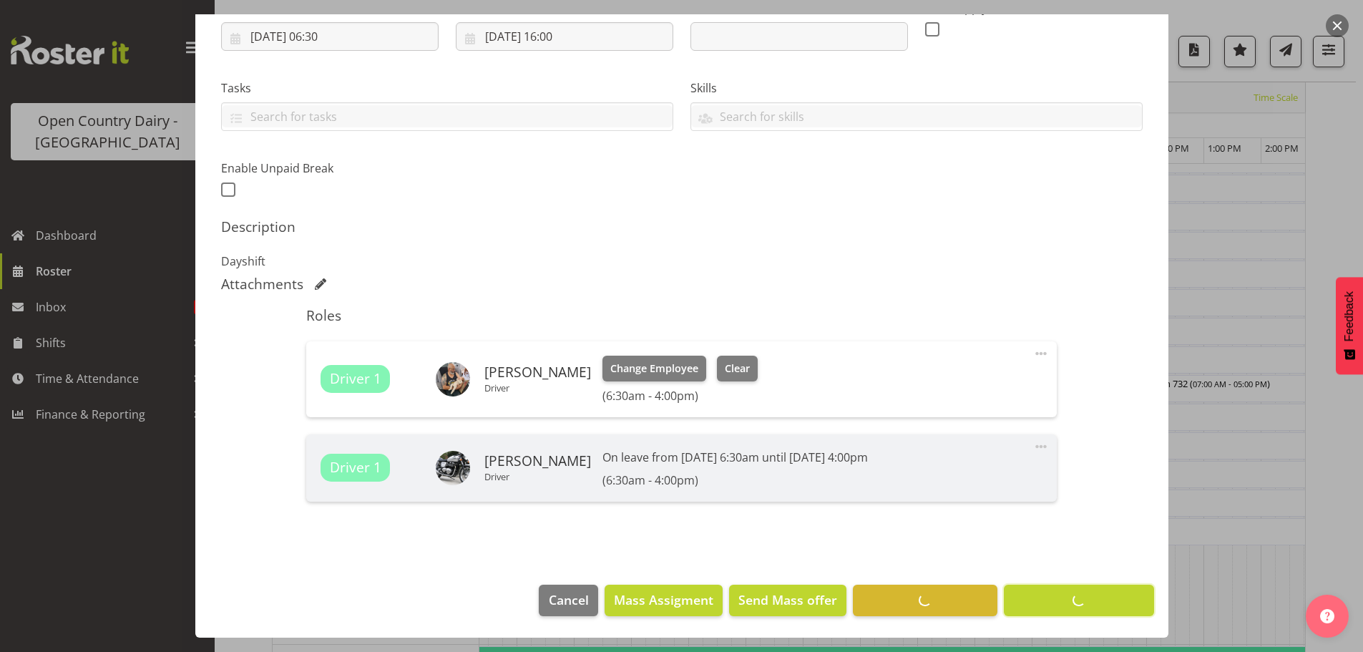
scroll to position [56, 0]
